Goal: Find specific page/section: Find specific page/section

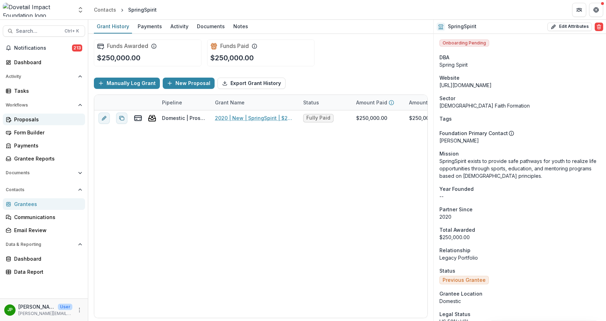
click at [31, 114] on link "Proposals" at bounding box center [44, 120] width 82 height 12
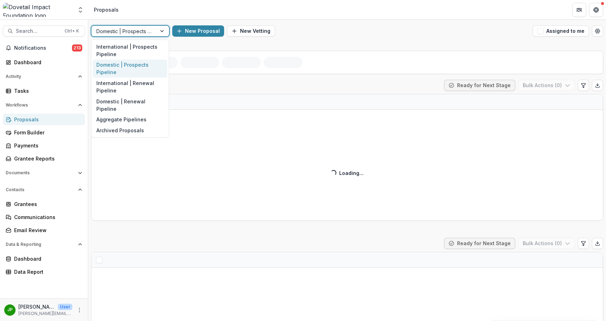
click at [153, 32] on div "Domestic | Prospects Pipeline" at bounding box center [123, 31] width 65 height 10
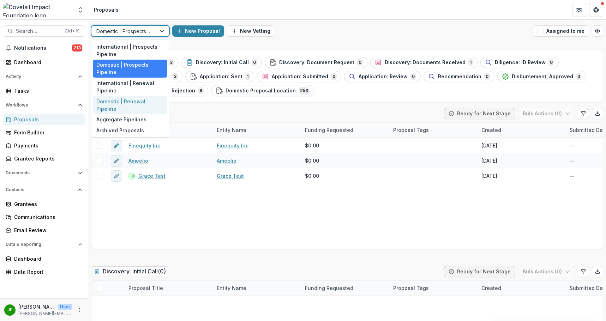
click at [140, 100] on div "Domestic | Renewal Pipeline" at bounding box center [130, 105] width 74 height 18
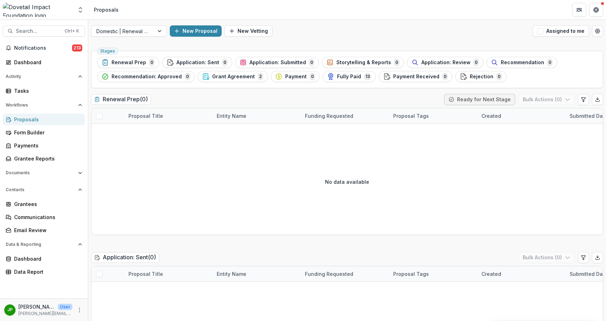
click at [209, 77] on div "Grant Agreement 2" at bounding box center [232, 77] width 61 height 8
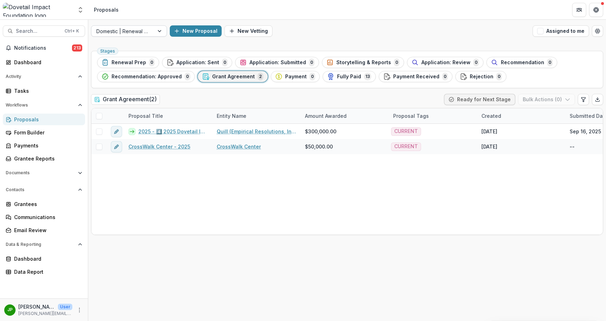
click at [130, 31] on div at bounding box center [122, 31] width 53 height 9
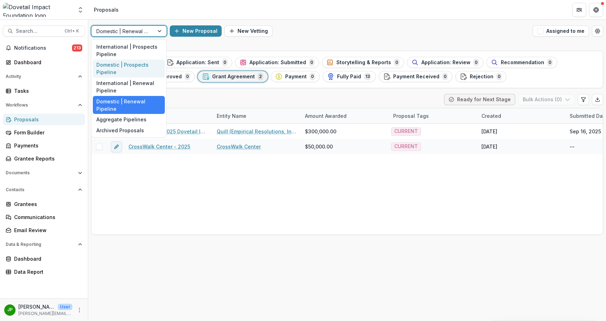
drag, startPoint x: 145, startPoint y: 54, endPoint x: 147, endPoint y: 66, distance: 12.9
click at [148, 67] on div "International | Prospects Pipeline Domestic | Prospects Pipeline International …" at bounding box center [129, 89] width 76 height 98
click at [147, 66] on div "Domestic | Prospects Pipeline" at bounding box center [129, 69] width 72 height 18
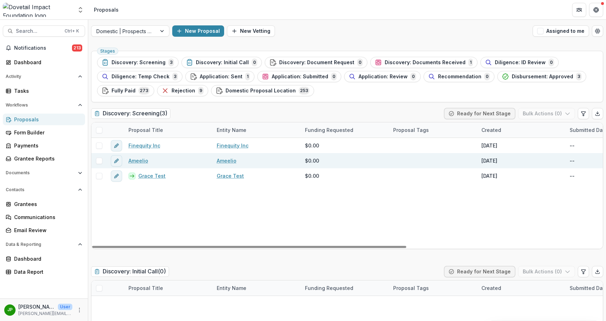
click at [98, 161] on span at bounding box center [99, 161] width 6 height 6
click at [98, 165] on div at bounding box center [98, 160] width 15 height 15
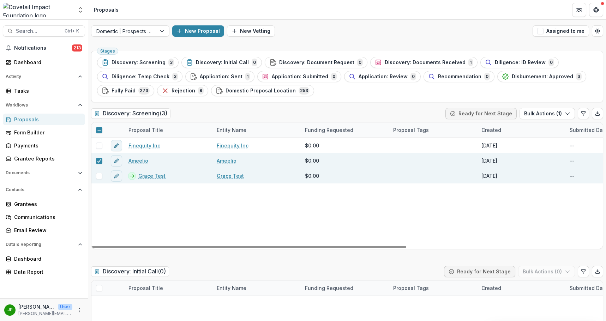
click at [149, 179] on link "Grace Test" at bounding box center [151, 175] width 27 height 7
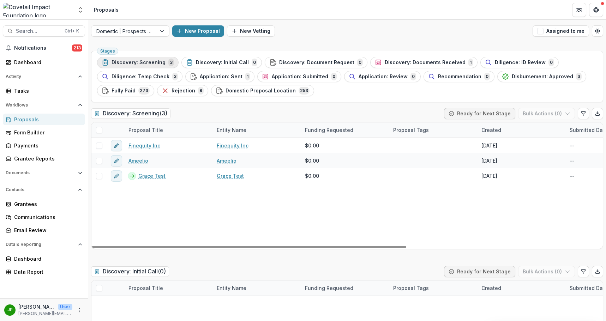
click at [151, 60] on span "Discovery: Screening" at bounding box center [139, 63] width 54 height 6
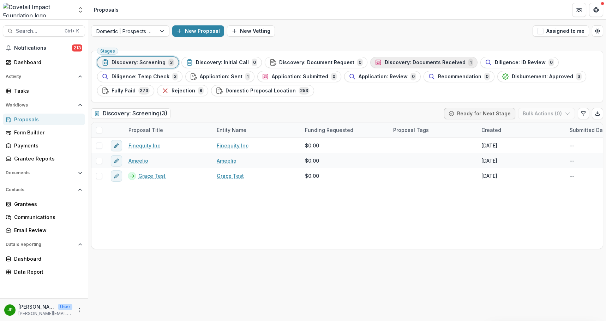
click at [412, 61] on span "Discovery: Documents Received" at bounding box center [425, 63] width 81 height 6
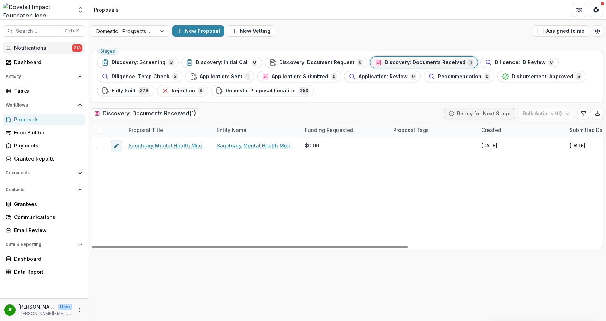
click at [46, 49] on span "Notifications" at bounding box center [43, 48] width 58 height 6
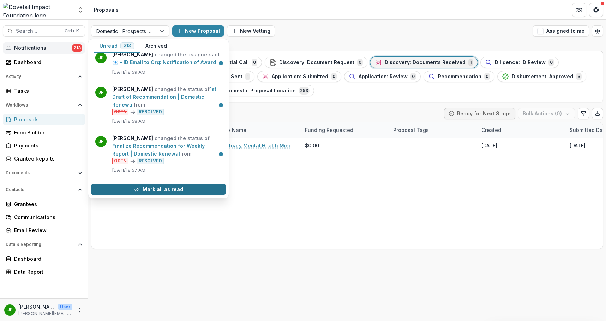
click at [165, 184] on button "Mark all as read" at bounding box center [158, 189] width 135 height 11
